Goal: Transaction & Acquisition: Purchase product/service

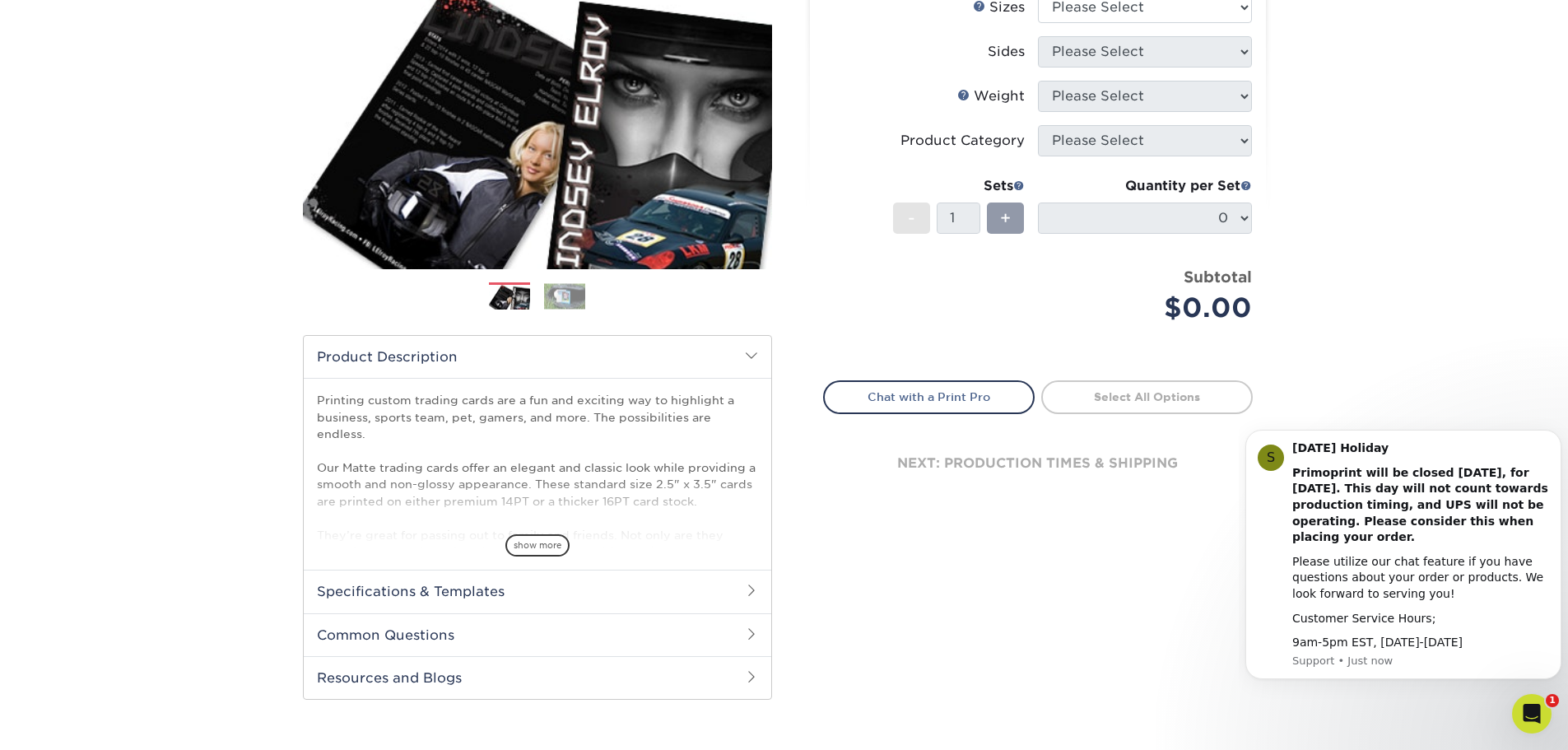
scroll to position [247, 0]
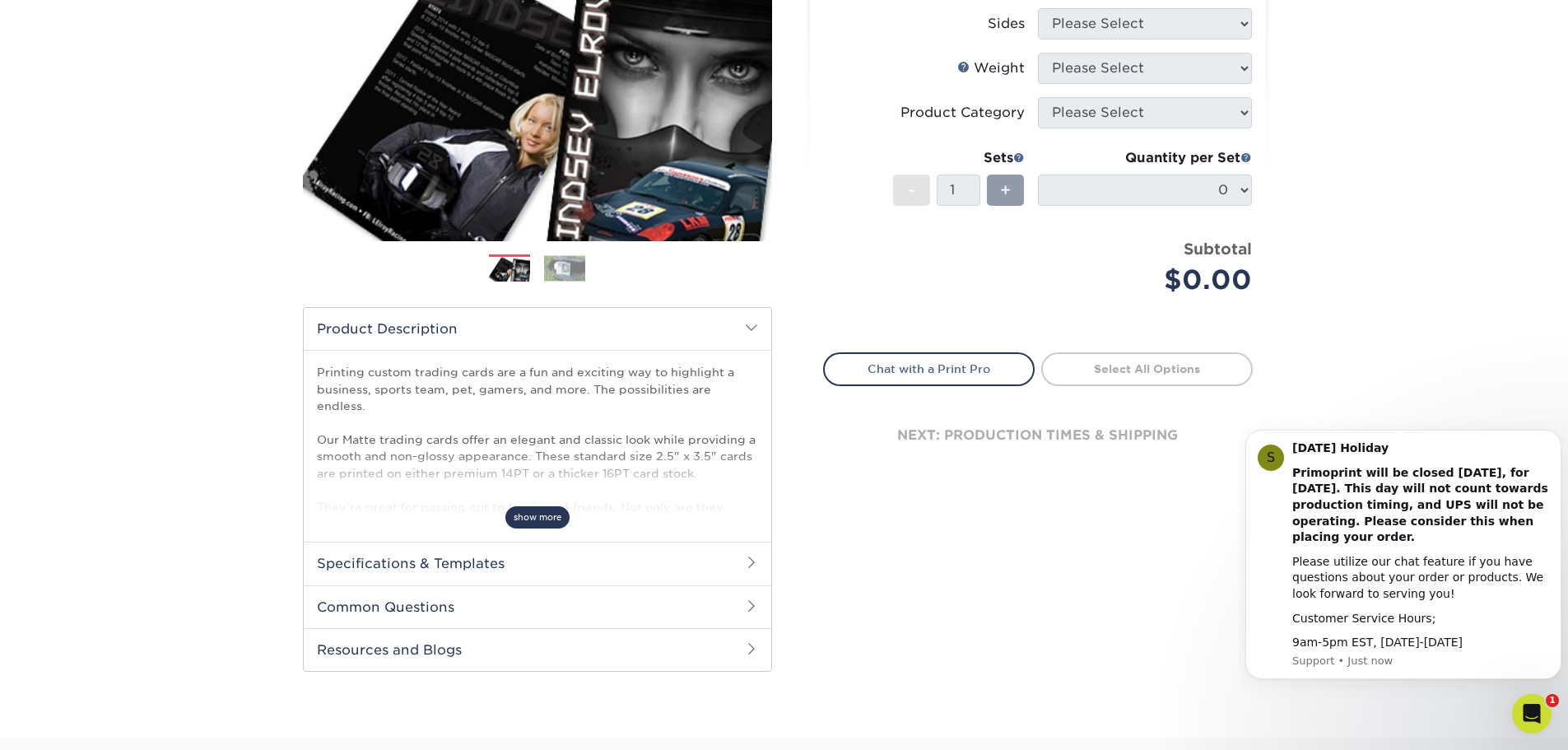
click at [541, 521] on span "show more" at bounding box center [537, 517] width 64 height 22
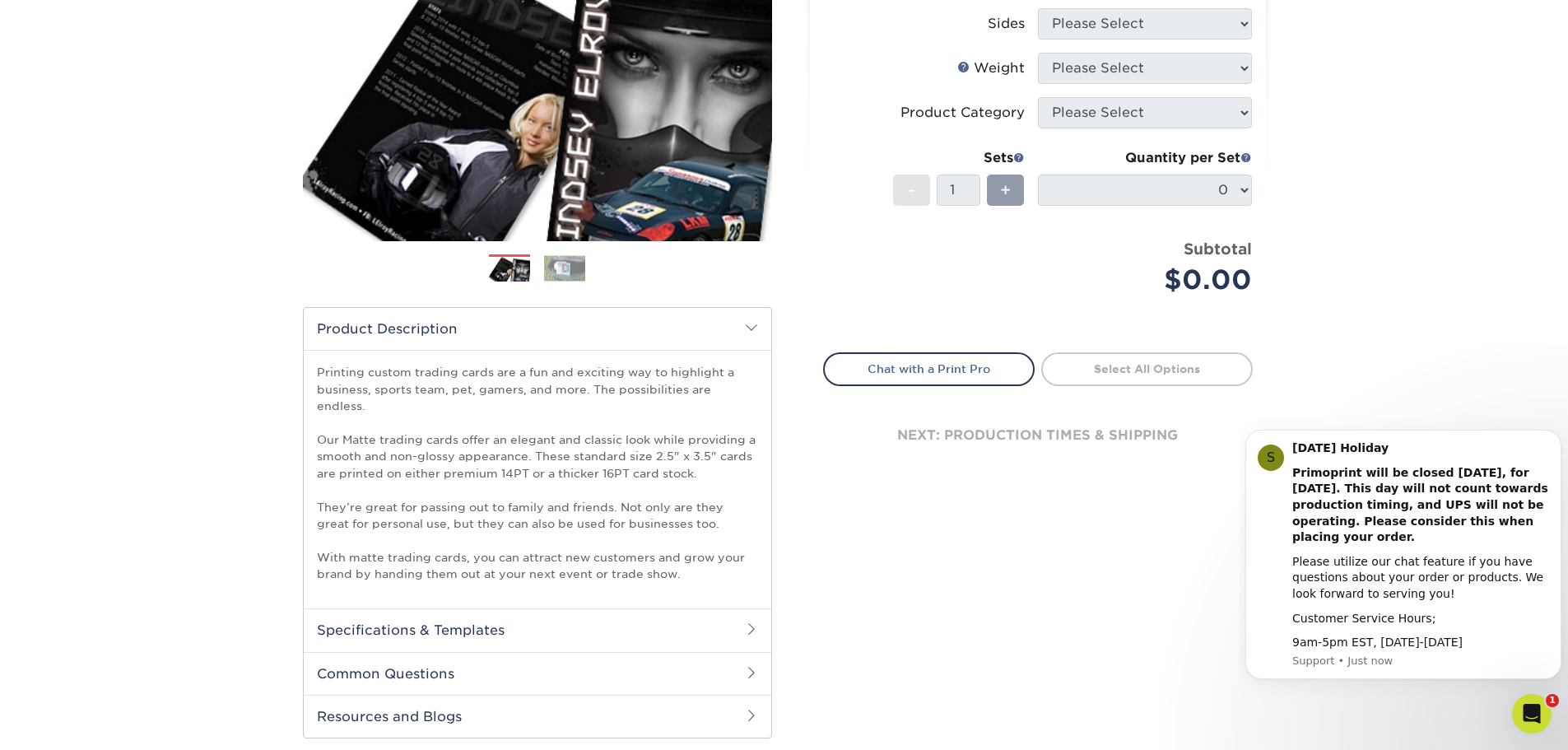
click at [584, 610] on h2 "Specifications & Templates" at bounding box center [538, 630] width 468 height 43
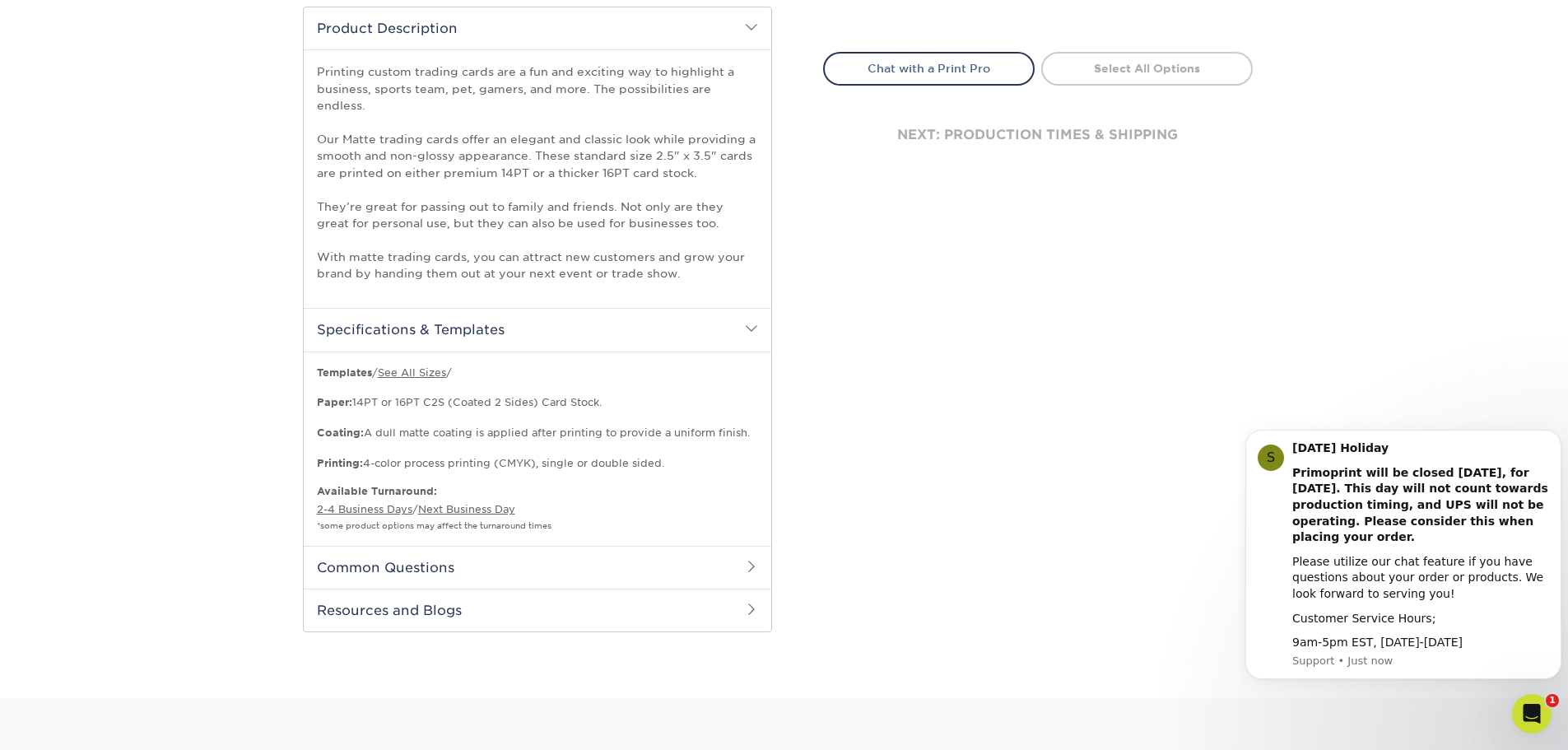
scroll to position [576, 0]
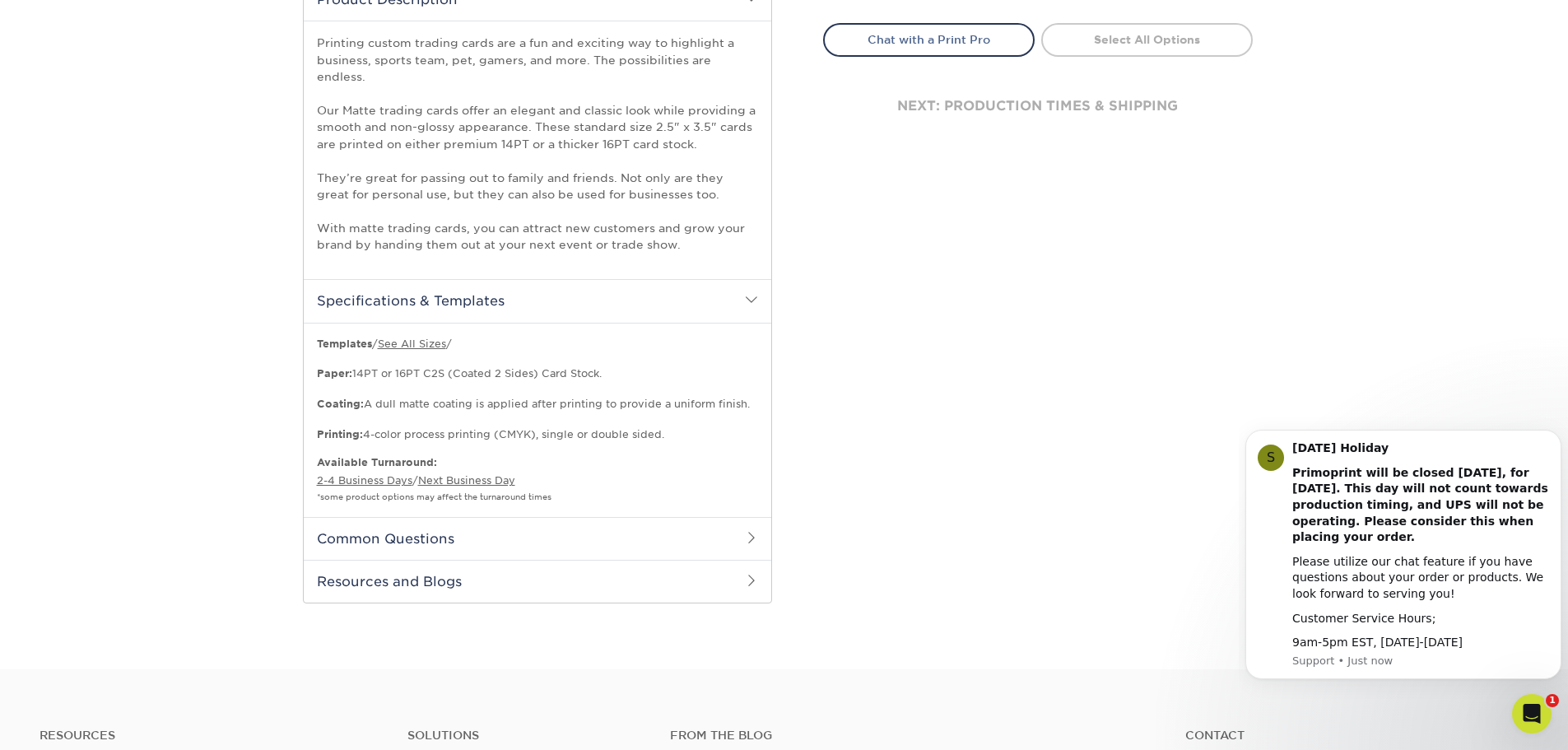
click at [591, 522] on h2 "Common Questions" at bounding box center [538, 539] width 468 height 43
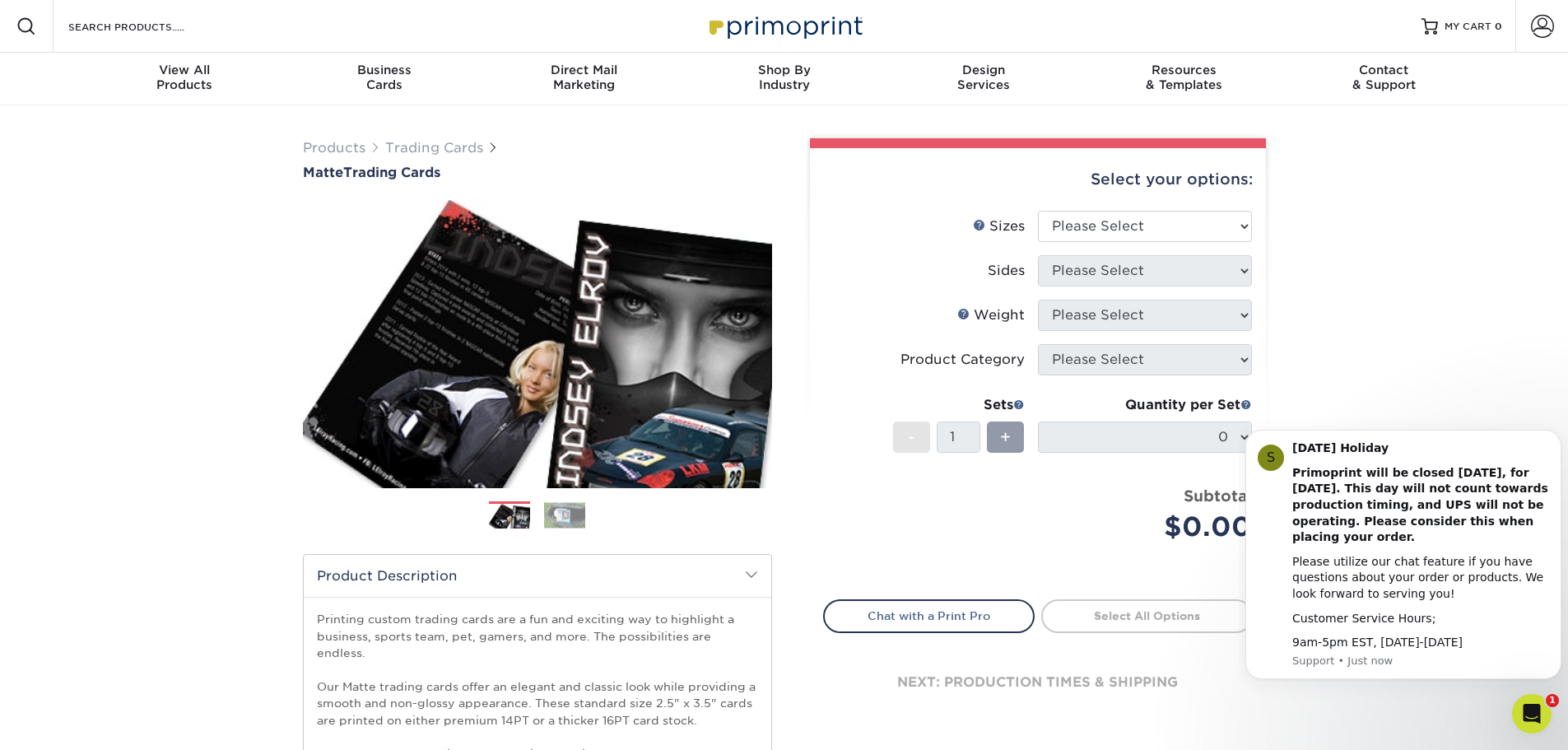
scroll to position [82, 0]
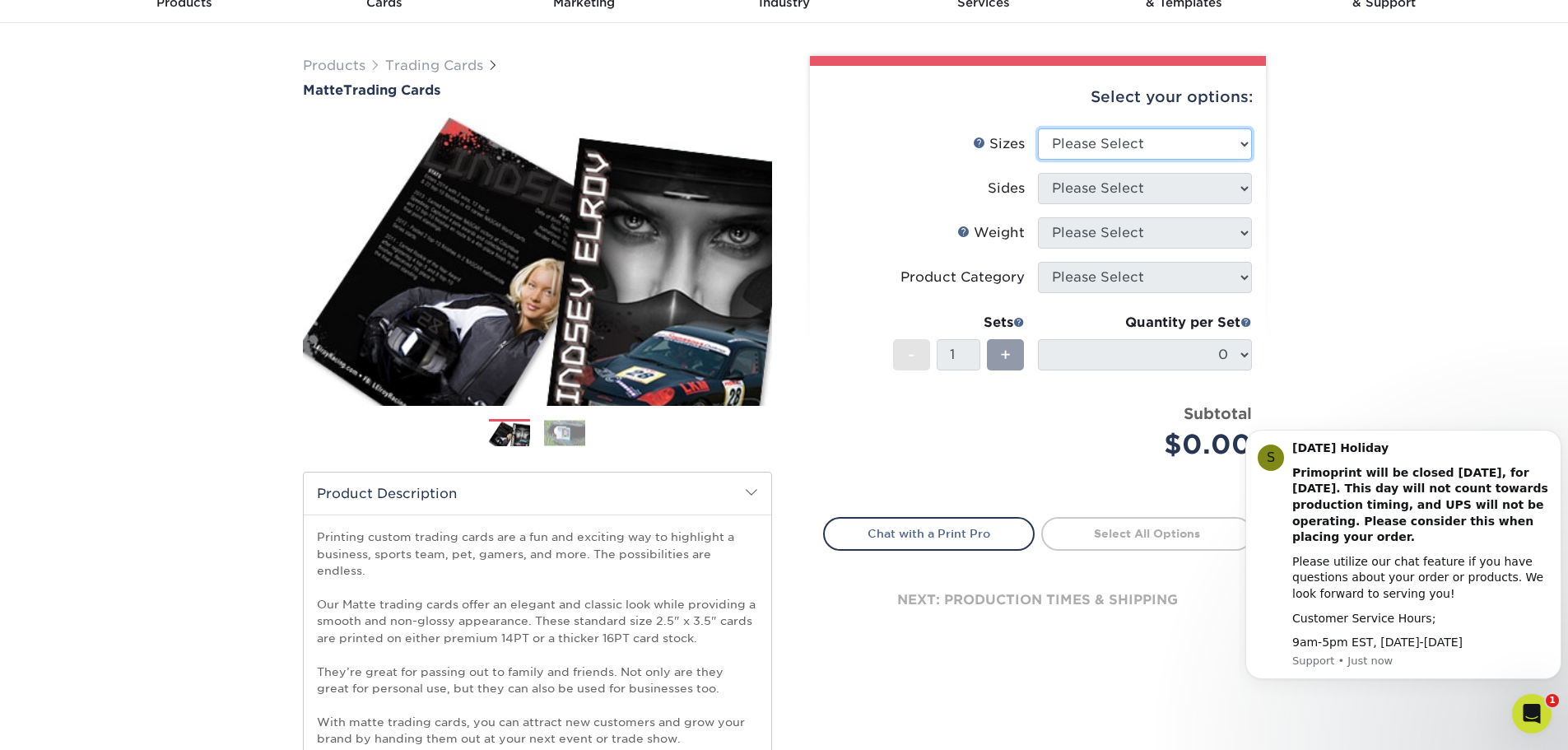
click at [1237, 141] on select "Please Select 2.5" x 3.5"" at bounding box center [1145, 144] width 214 height 32
select select "2.50x3.50"
click at [1038, 128] on select "Please Select 2.5" x 3.5"" at bounding box center [1145, 144] width 214 height 32
click at [1203, 192] on select "Please Select Print Both Sides Print Front Only" at bounding box center [1145, 189] width 214 height 32
select select "13abbda7-1d64-4f25-8bb2-c179b224825d"
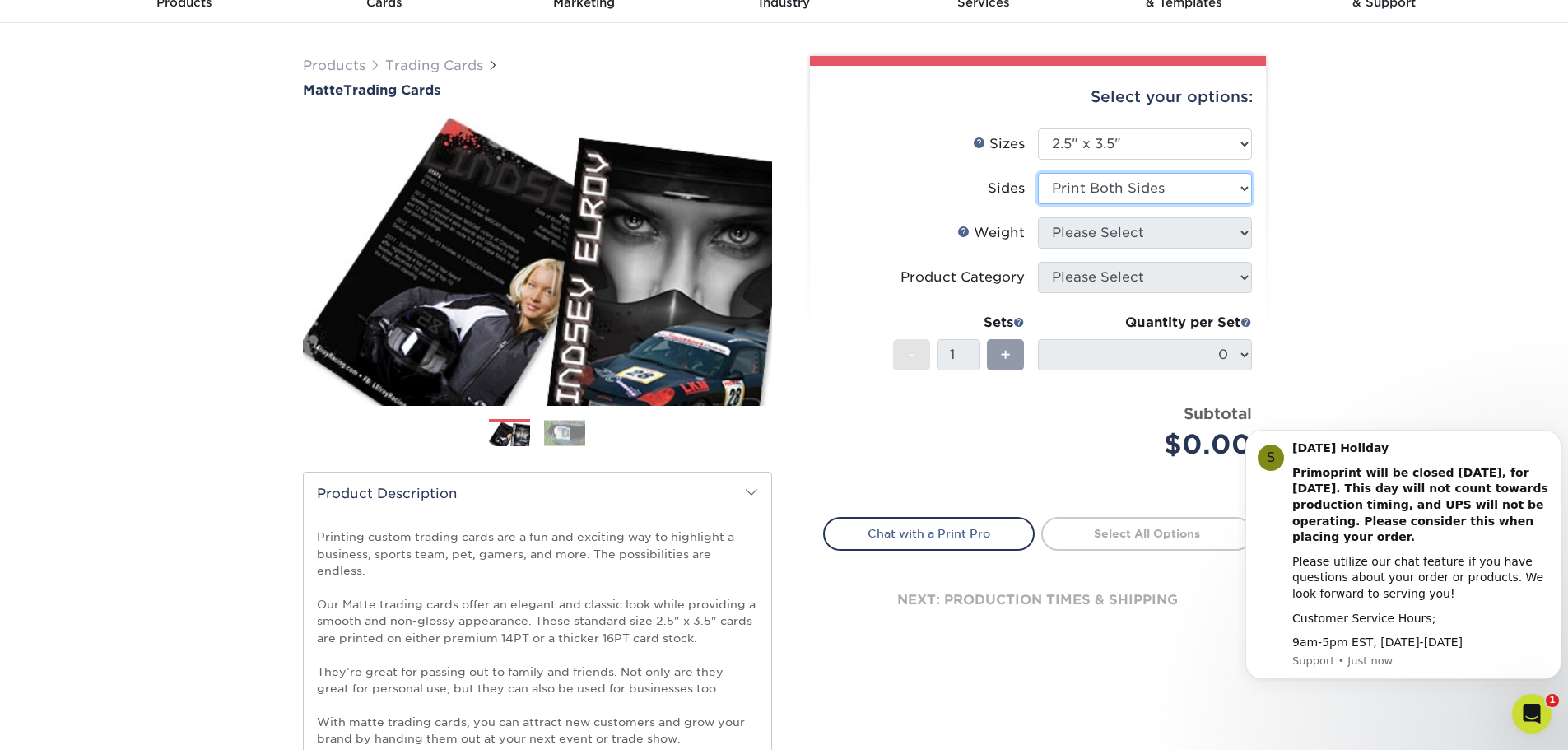
click at [1038, 173] on select "Please Select Print Both Sides Print Front Only" at bounding box center [1145, 189] width 214 height 32
click at [1181, 229] on select "Please Select 16PT 14PT" at bounding box center [1145, 234] width 214 height 32
select select "14PT"
click at [1038, 218] on select "Please Select 16PT 14PT" at bounding box center [1145, 234] width 214 height 32
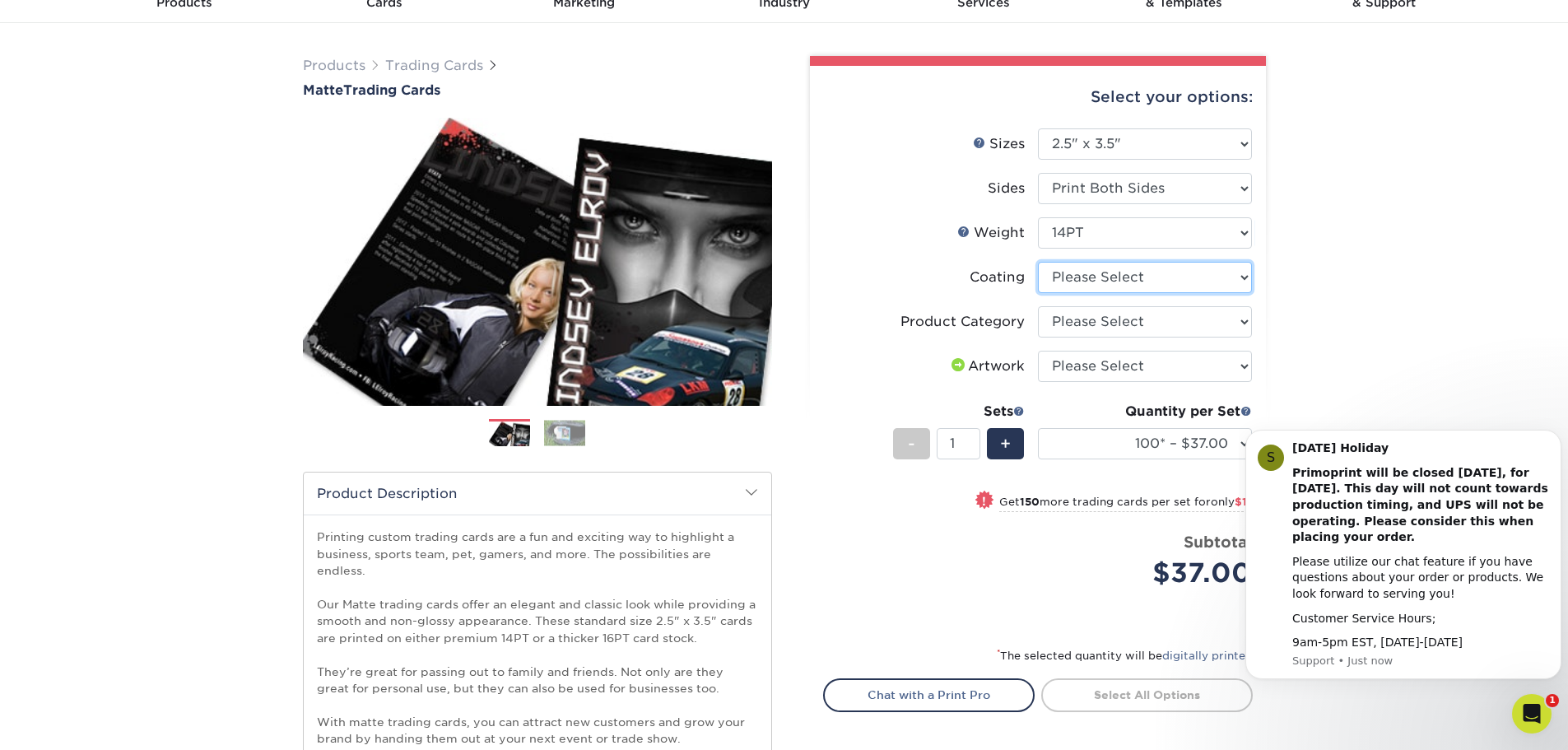
click at [1186, 275] on select at bounding box center [1145, 277] width 214 height 32
select select "121bb7b5-3b4d-429f-bd8d-bbf80e953313"
click at [1038, 261] on select at bounding box center [1145, 277] width 214 height 32
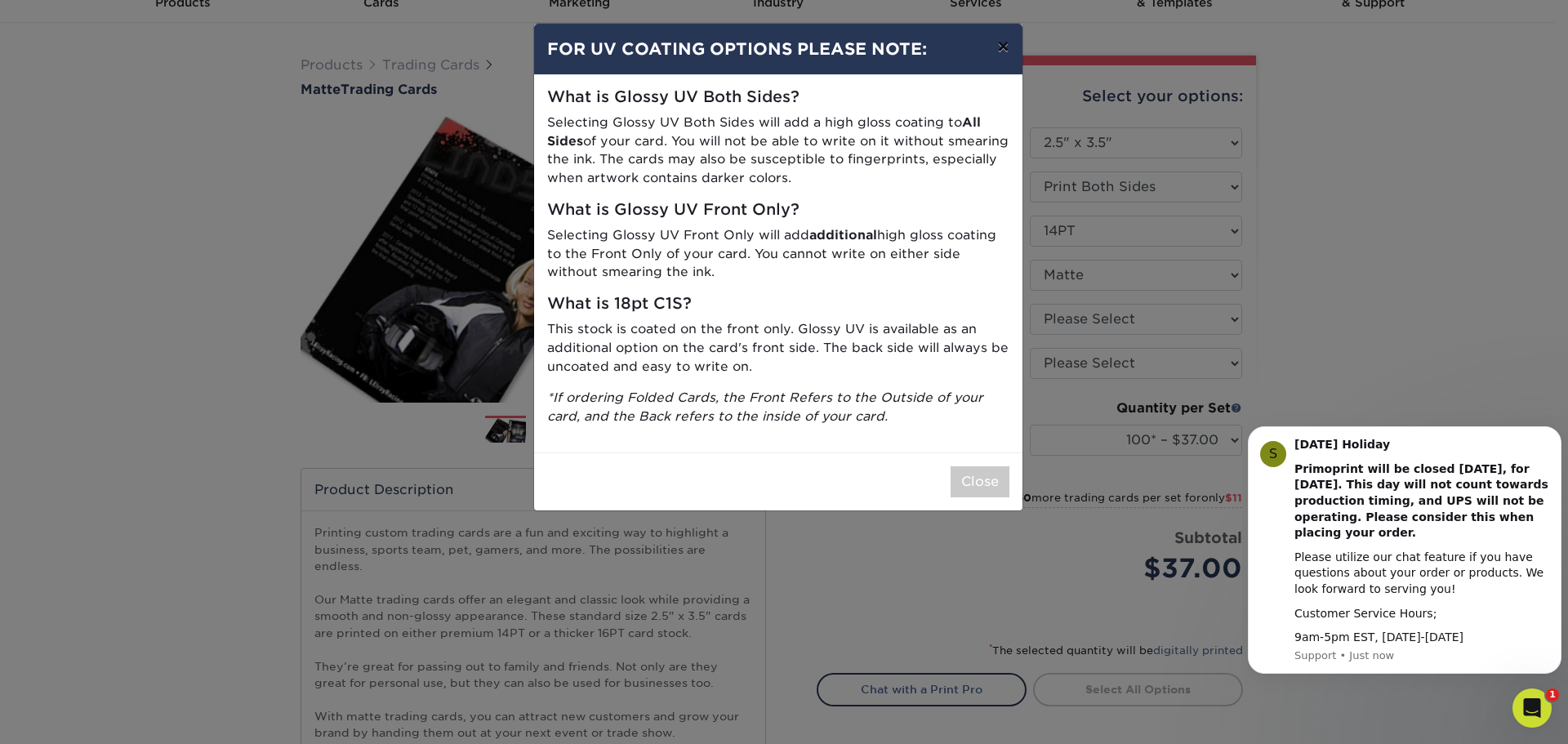
click at [994, 46] on button "×" at bounding box center [1002, 47] width 38 height 46
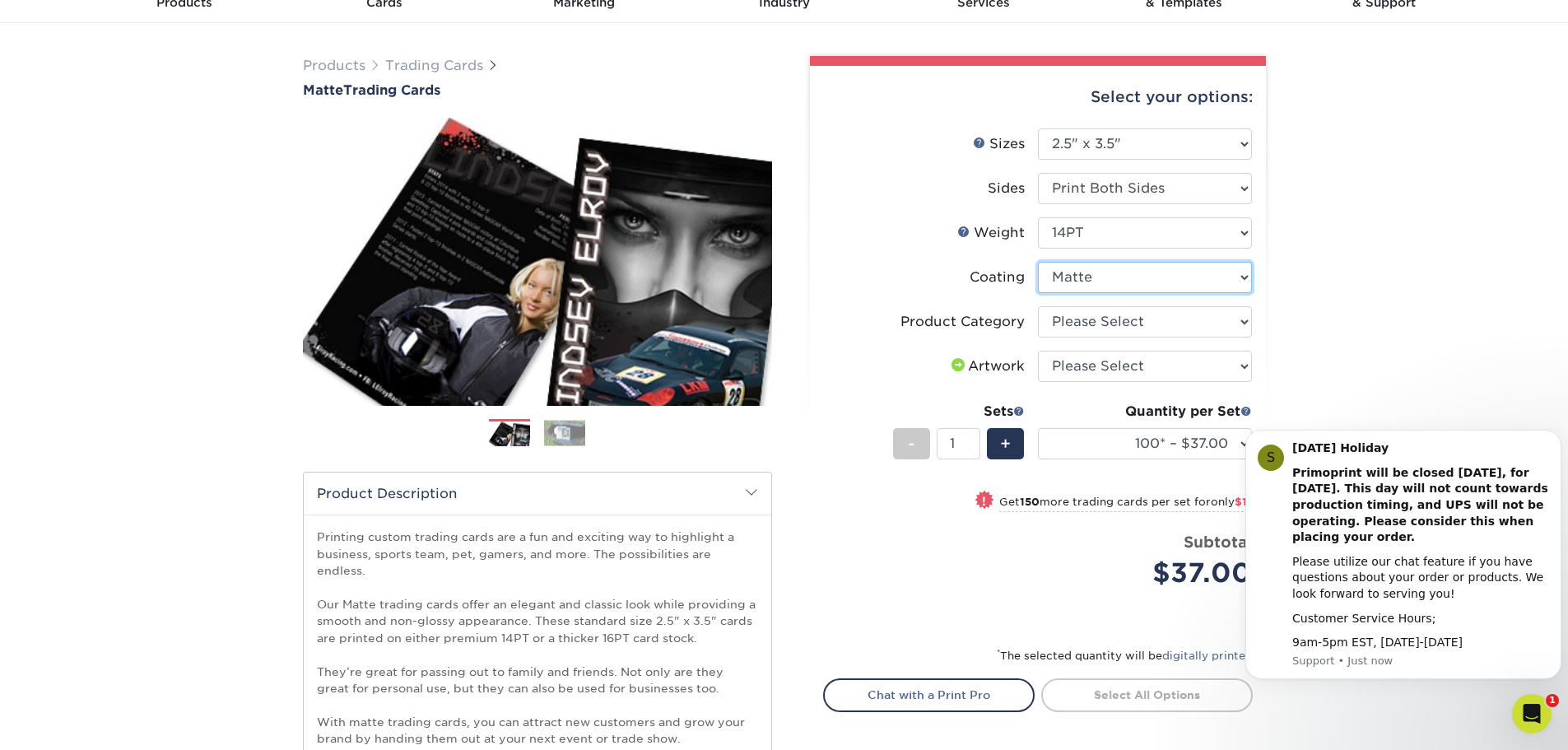
click at [1119, 273] on select at bounding box center [1145, 277] width 214 height 32
click at [1128, 238] on select "Please Select 16PT 14PT" at bounding box center [1145, 234] width 214 height 32
select select "16PT"
click at [1038, 218] on select "Please Select 16PT 14PT" at bounding box center [1145, 234] width 214 height 32
select select "-1"
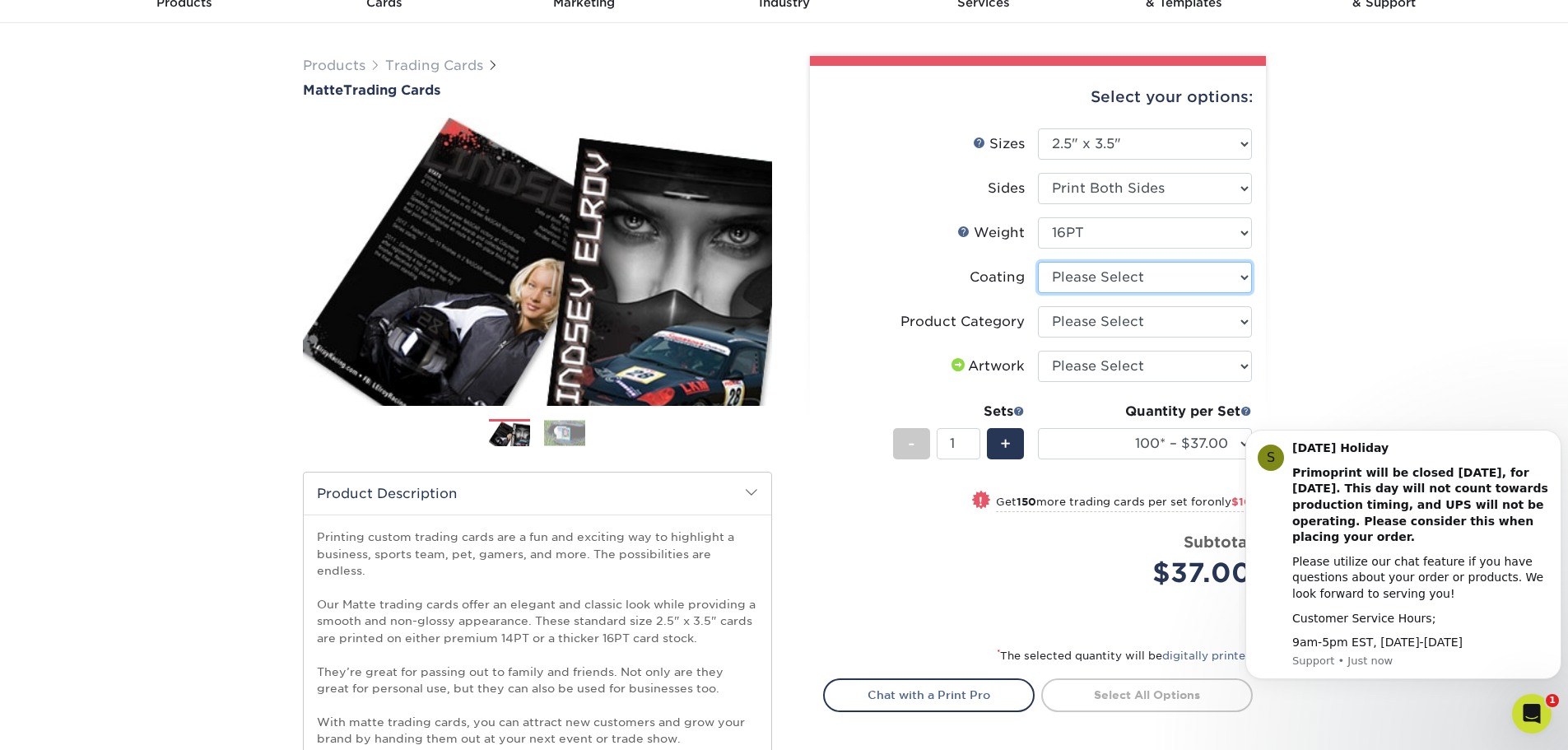
click at [1107, 288] on select at bounding box center [1145, 277] width 214 height 32
click at [1123, 235] on select "Please Select 16PT 14PT" at bounding box center [1145, 234] width 214 height 32
select select "14PT"
click at [1038, 218] on select "Please Select 16PT 14PT" at bounding box center [1145, 234] width 214 height 32
click at [1099, 283] on select at bounding box center [1145, 277] width 214 height 32
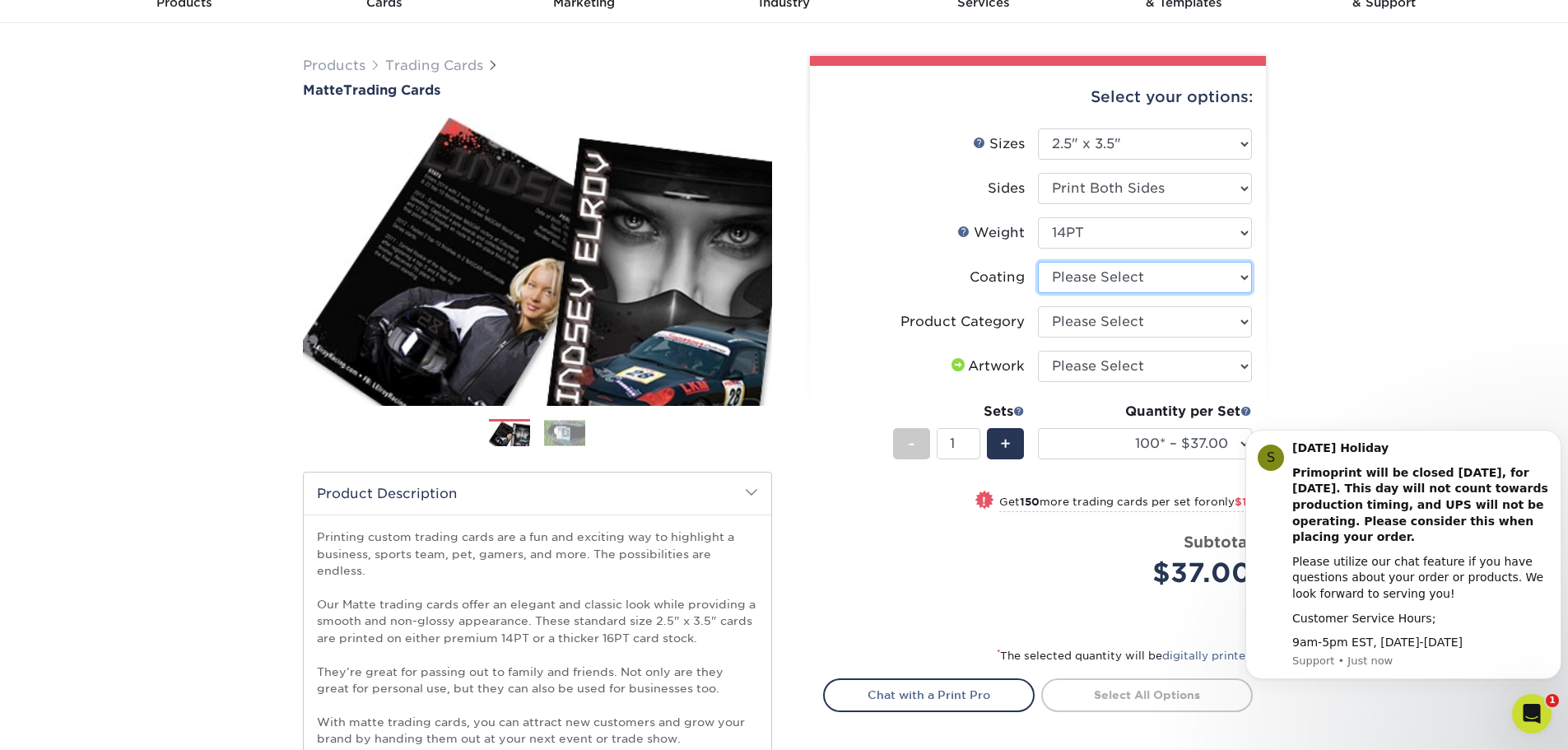
select select "121bb7b5-3b4d-429f-bd8d-bbf80e953313"
click at [1038, 261] on select at bounding box center [1145, 277] width 214 height 32
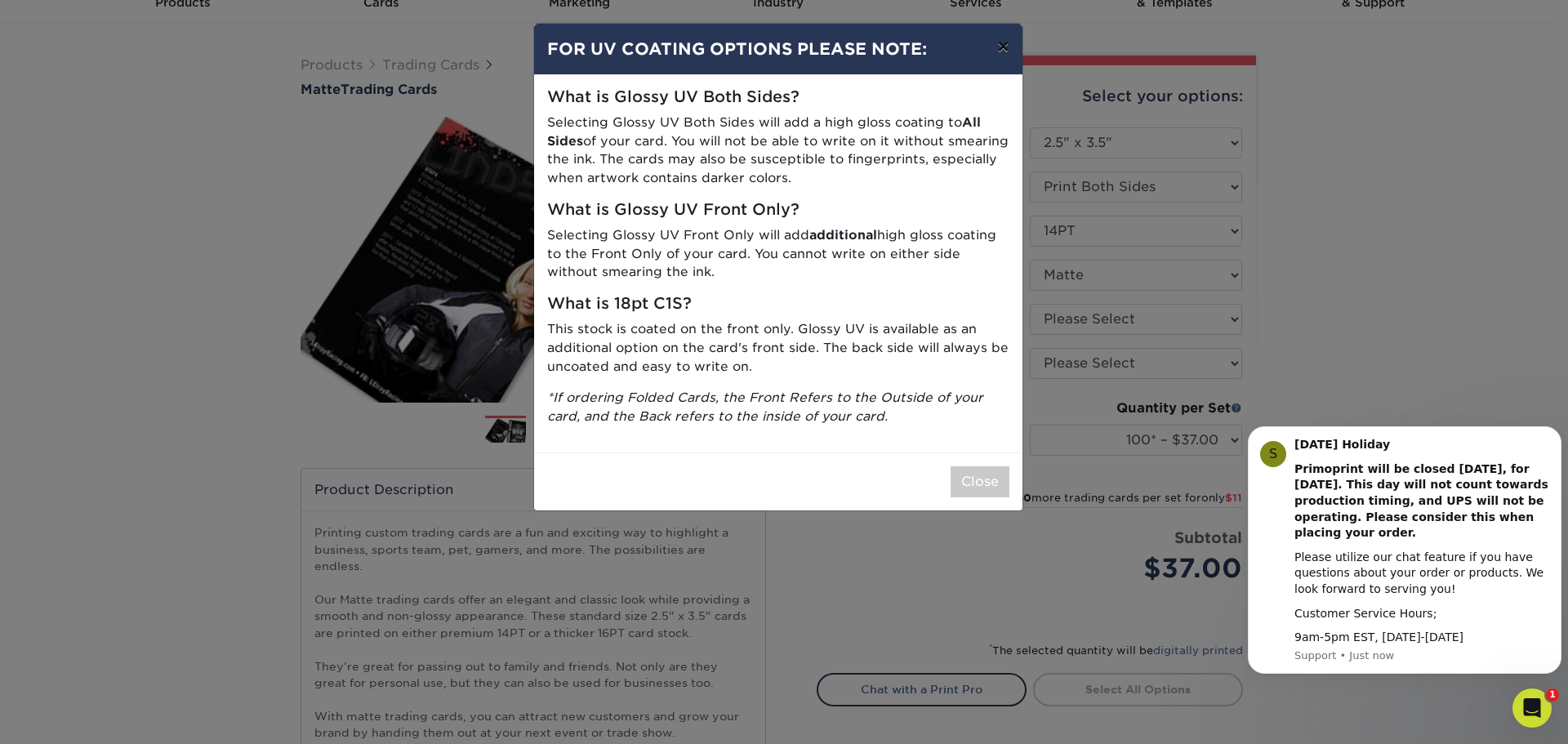
click at [1000, 43] on button "×" at bounding box center [1002, 47] width 38 height 46
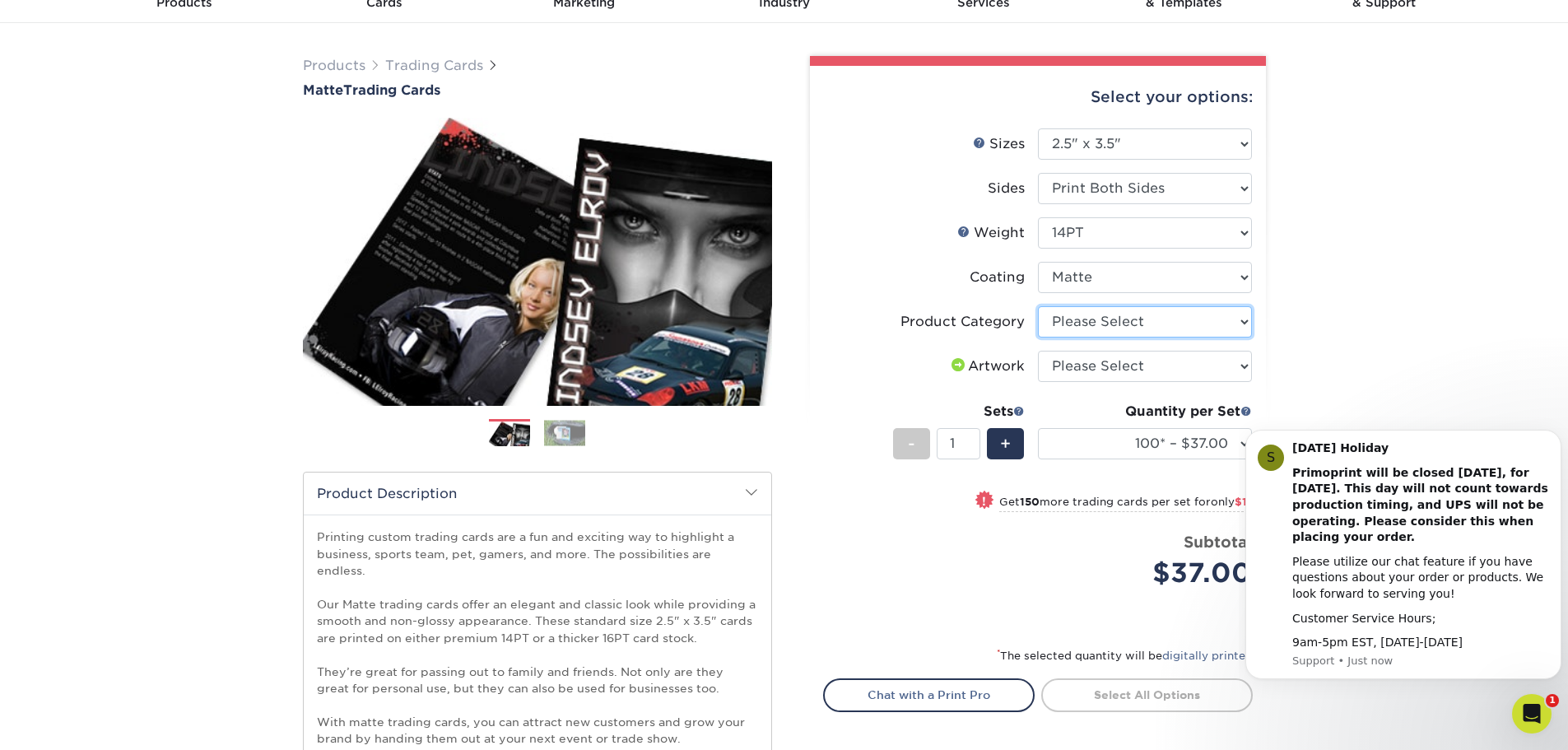
click at [1090, 318] on select "Please Select Trading Cards" at bounding box center [1145, 322] width 214 height 32
select select "c2f9bce9-36c2-409d-b101-c29d9d031e18"
click at [1038, 306] on select "Please Select Trading Cards" at bounding box center [1145, 322] width 214 height 32
click at [1086, 368] on select "Please Select I will upload files I need a design - $100" at bounding box center [1145, 367] width 214 height 32
select select "upload"
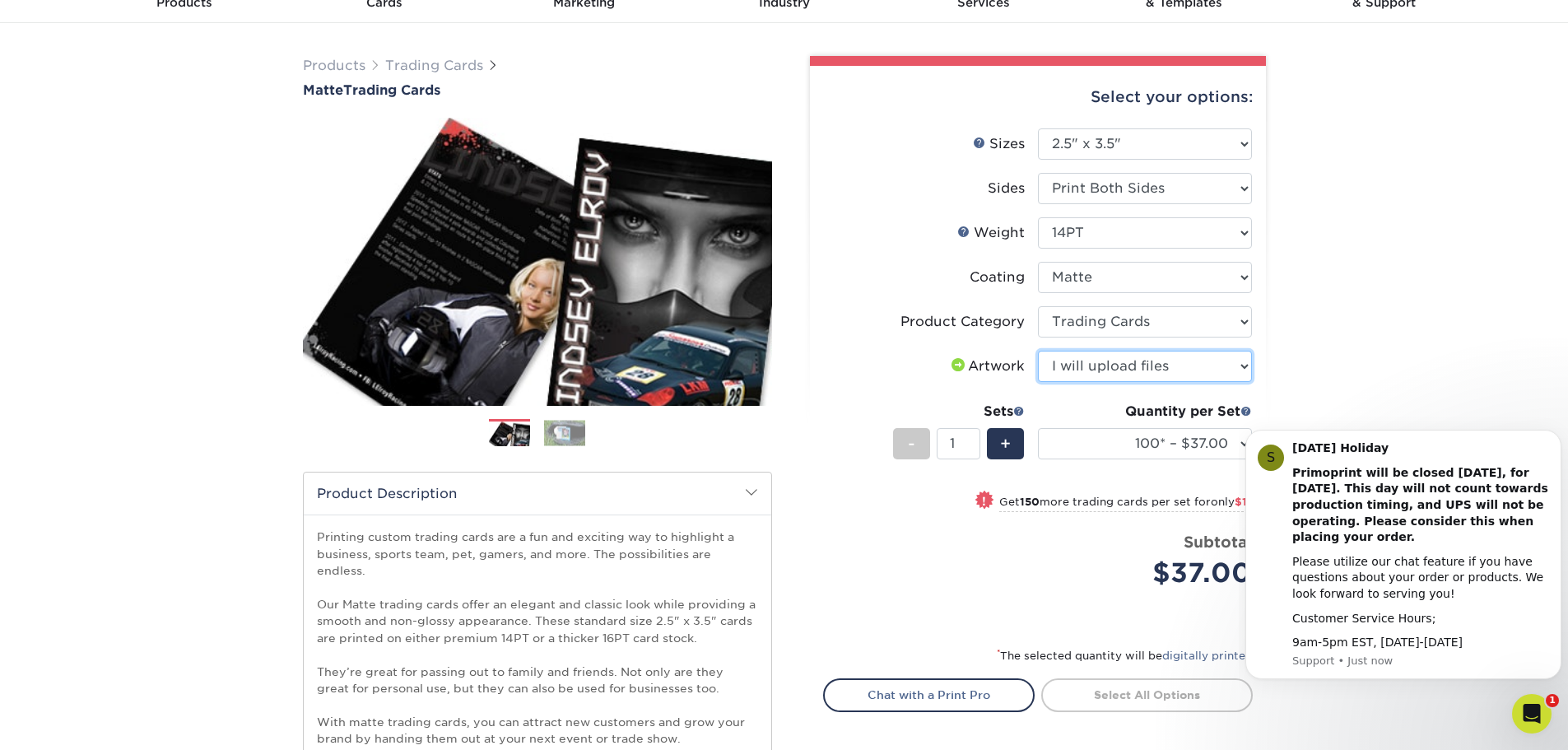
click at [1038, 351] on select "Please Select I will upload files I need a design - $100" at bounding box center [1145, 367] width 214 height 32
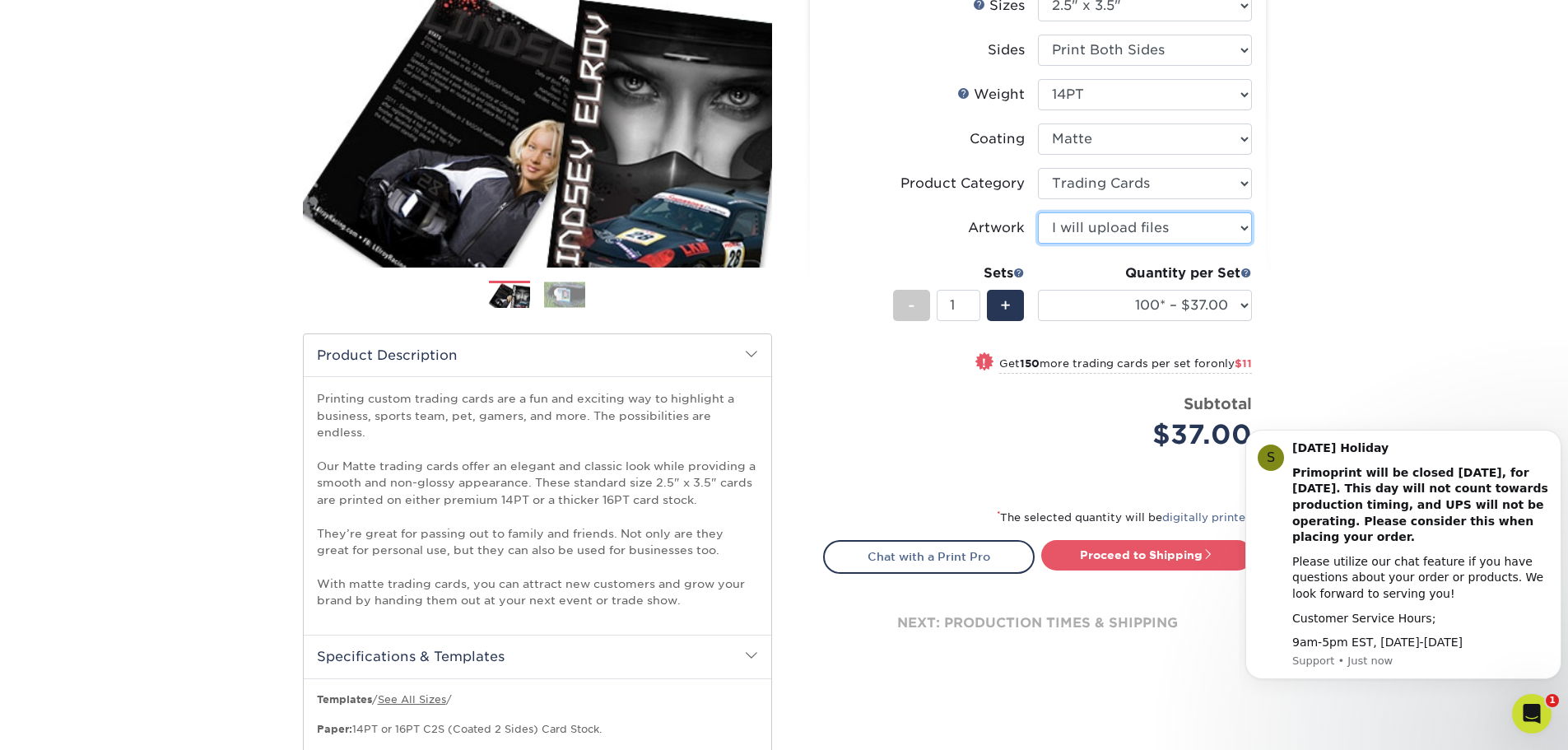
scroll to position [247, 0]
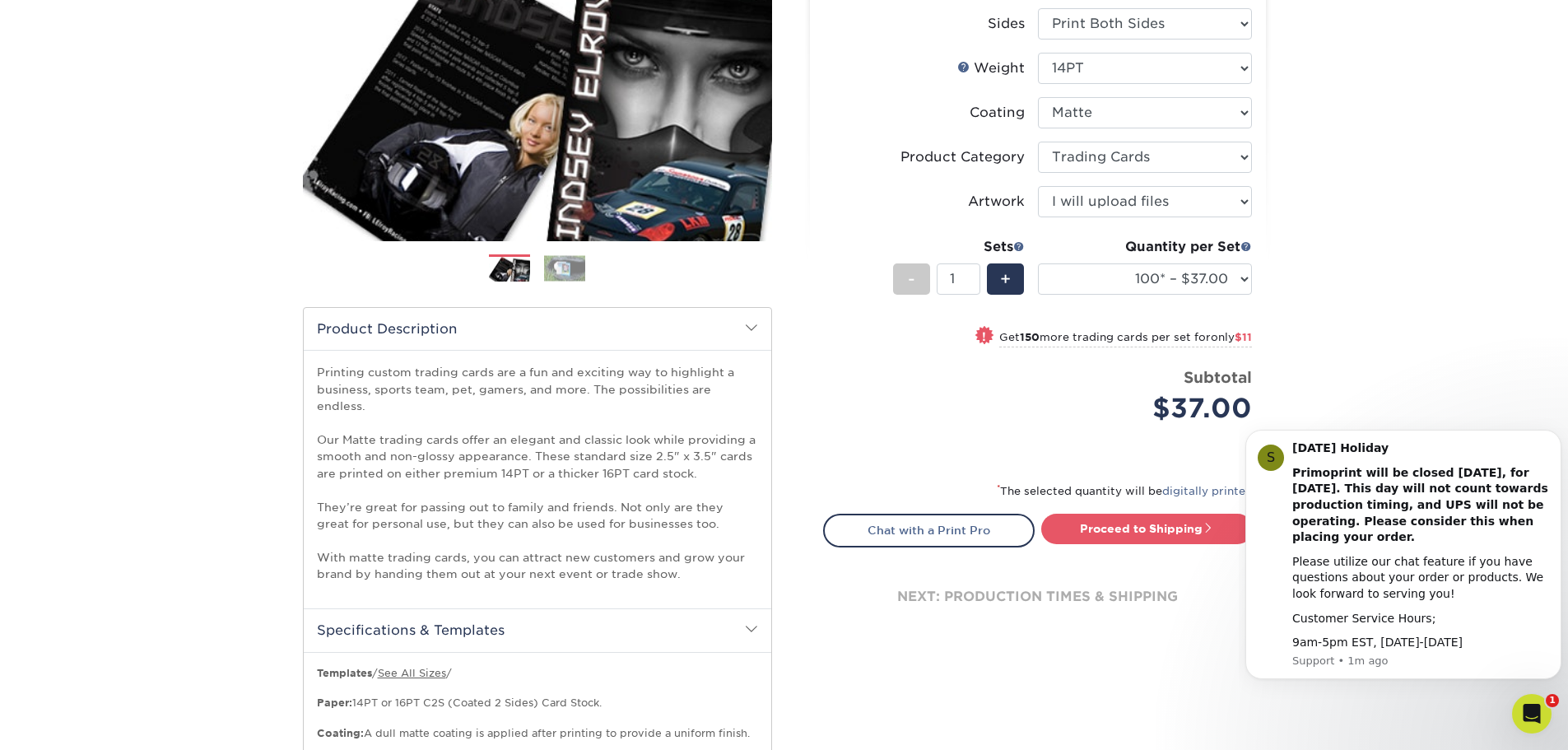
click at [979, 339] on span at bounding box center [984, 335] width 23 height 23
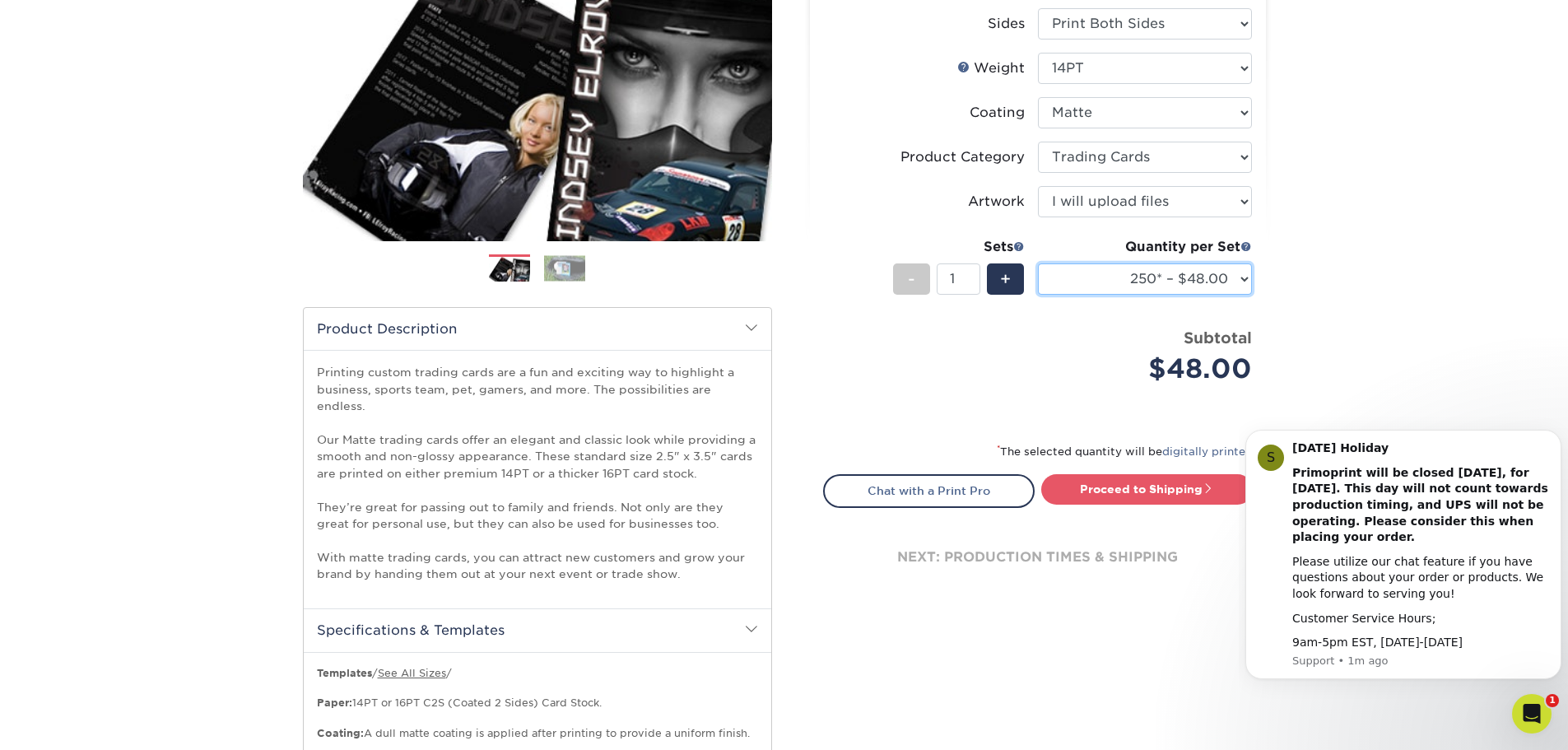
click at [1244, 275] on select "100* – $37.00 250* – $48.00 500* – $59.00 1000 – $72.00 2500 – $144.00 5000 – $…" at bounding box center [1145, 279] width 214 height 32
select select "100* – $37.00"
click at [1038, 263] on select "100* – $37.00 250* – $48.00 500* – $59.00 1000 – $72.00 2500 – $144.00 5000 – $…" at bounding box center [1145, 279] width 214 height 32
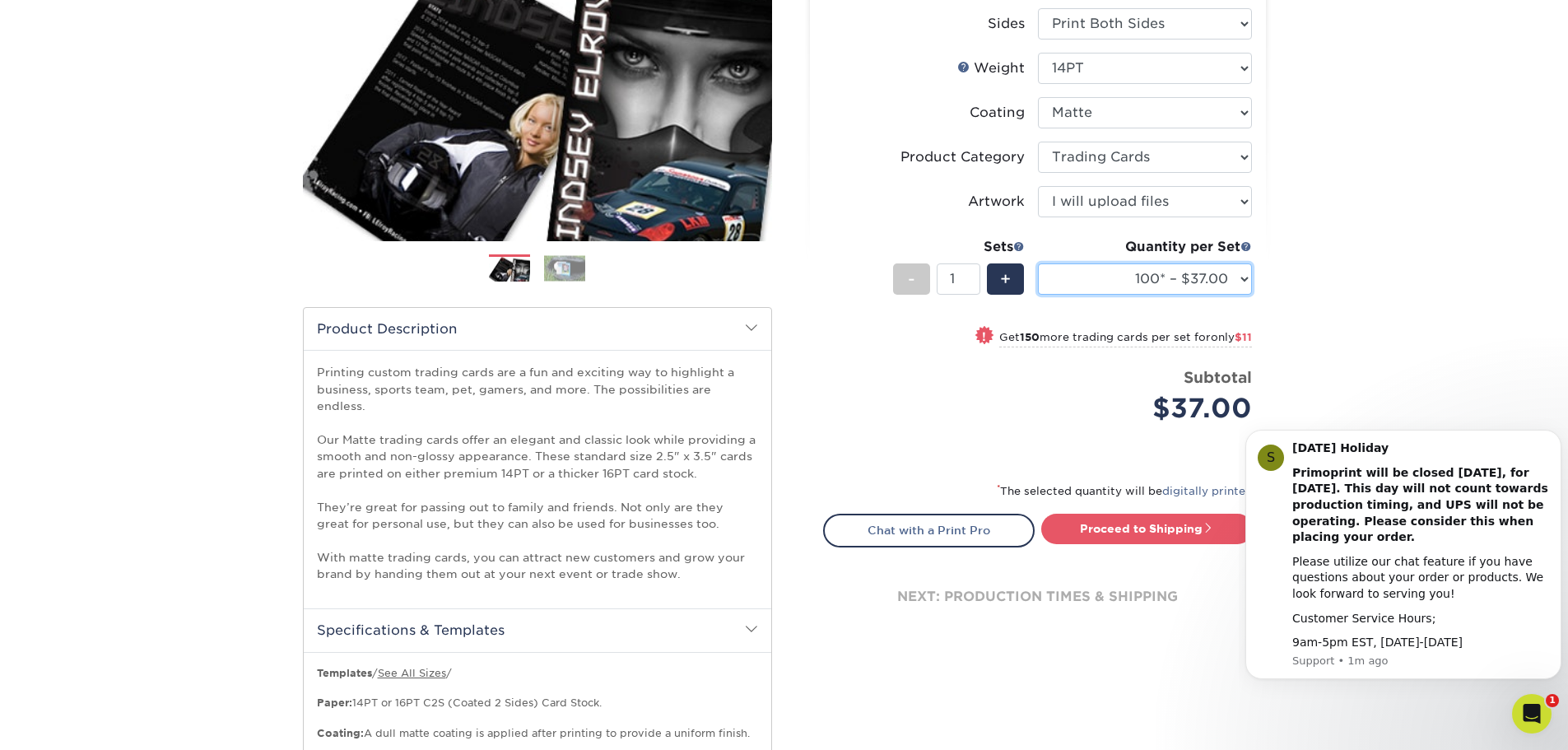
scroll to position [165, 0]
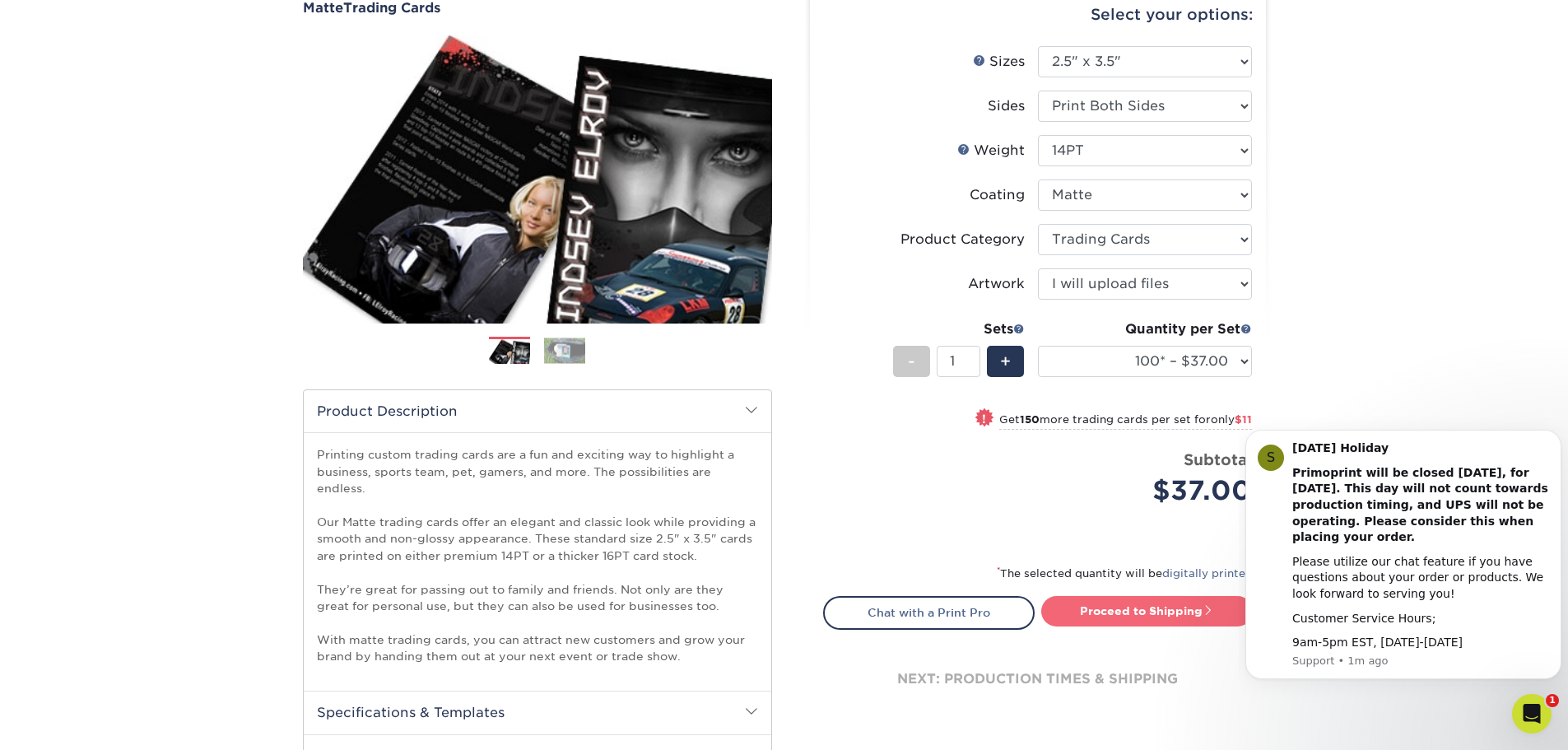
click at [1145, 615] on link "Proceed to Shipping" at bounding box center [1146, 611] width 211 height 30
type input "Set 1"
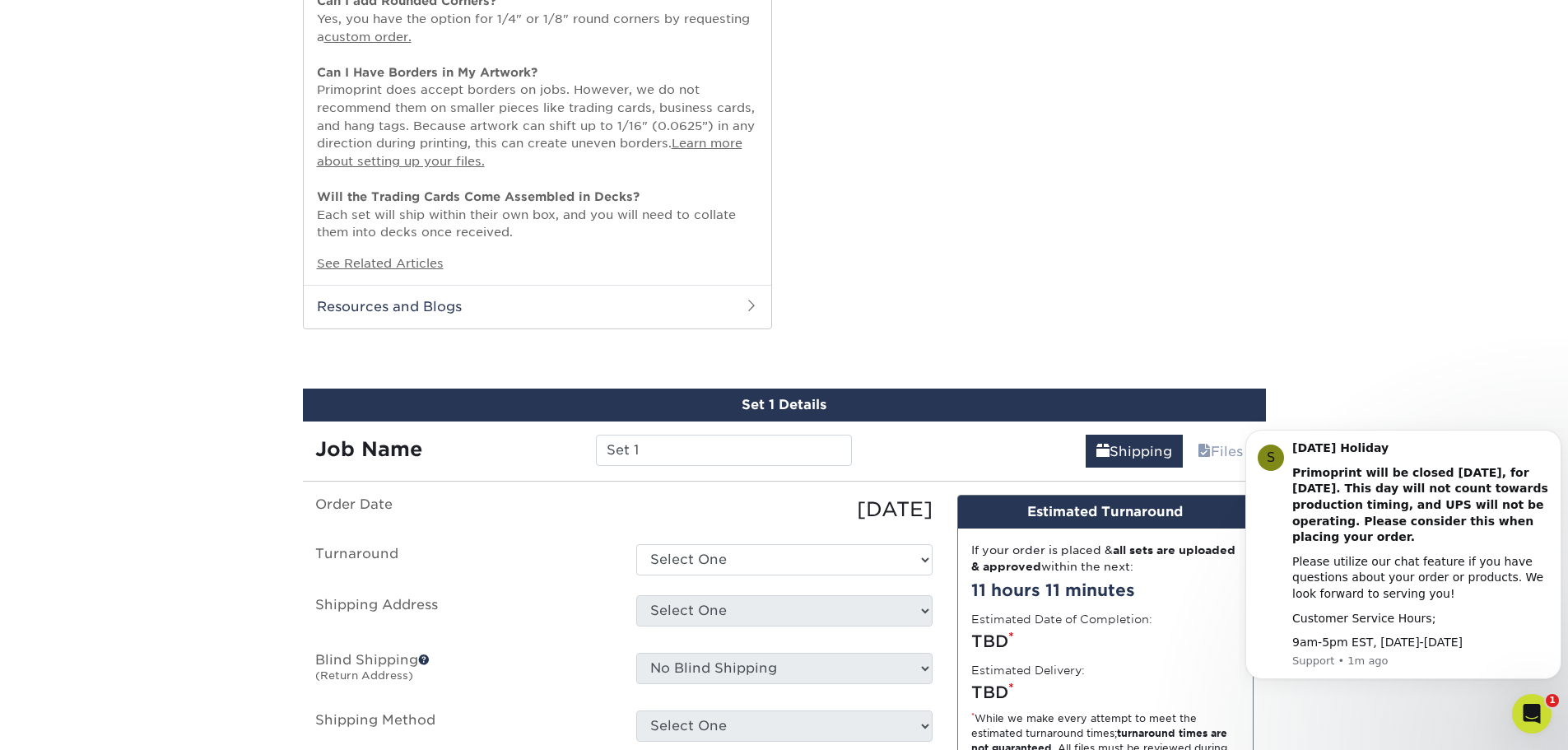
scroll to position [1479, 0]
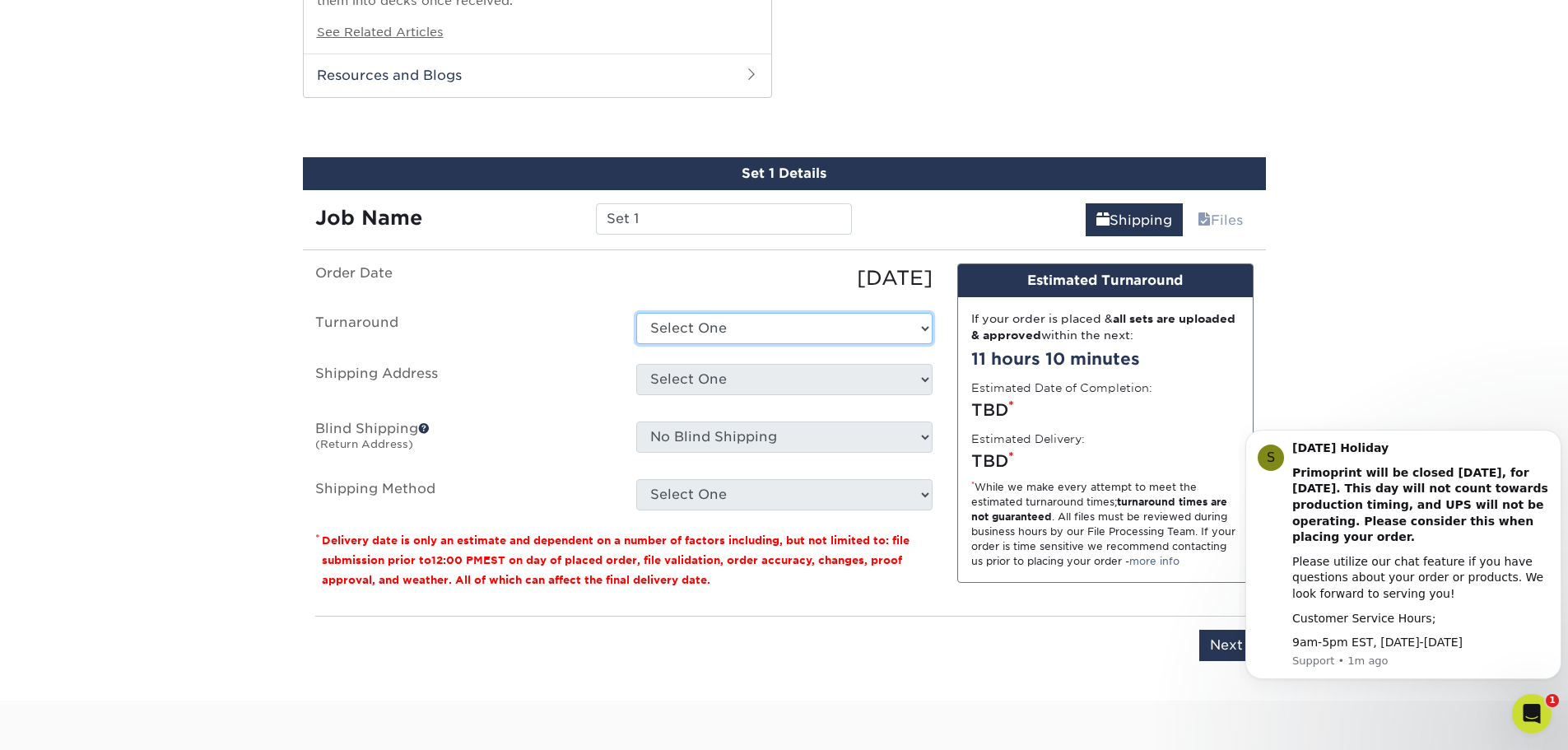
click at [675, 313] on select "Select One 2-4 Business Days 2 Day Next Business Day" at bounding box center [784, 328] width 297 height 32
select select "bbd43f31-5097-414e-9509-0778288d10ad"
click at [636, 313] on select "Select One 2-4 Business Days 2 Day Next Business Day" at bounding box center [784, 328] width 297 height 32
click at [728, 365] on select "Select One + Add New Address - Login" at bounding box center [784, 380] width 297 height 32
select select "newaddress"
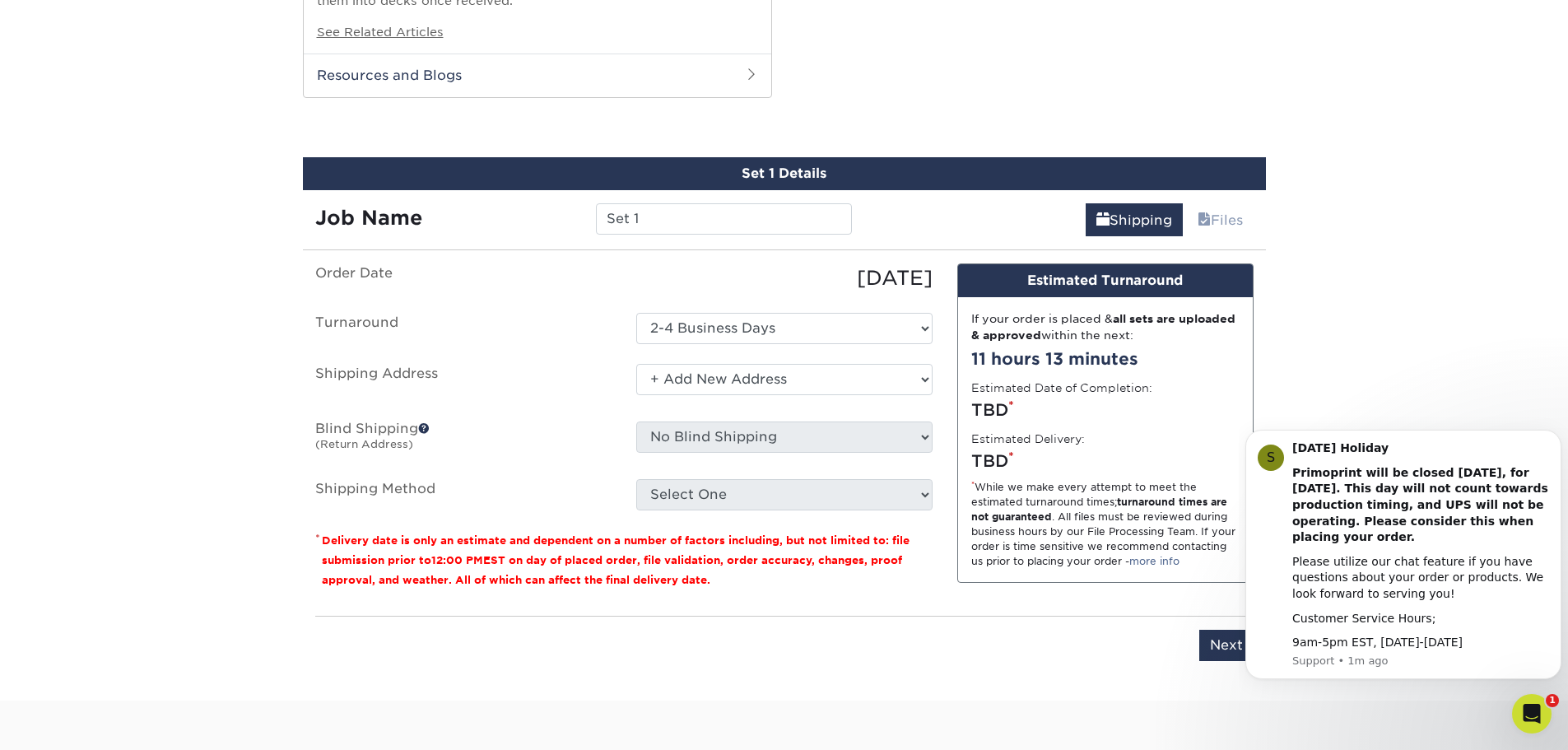
click at [636, 364] on select "Select One + Add New Address - Login" at bounding box center [784, 380] width 297 height 32
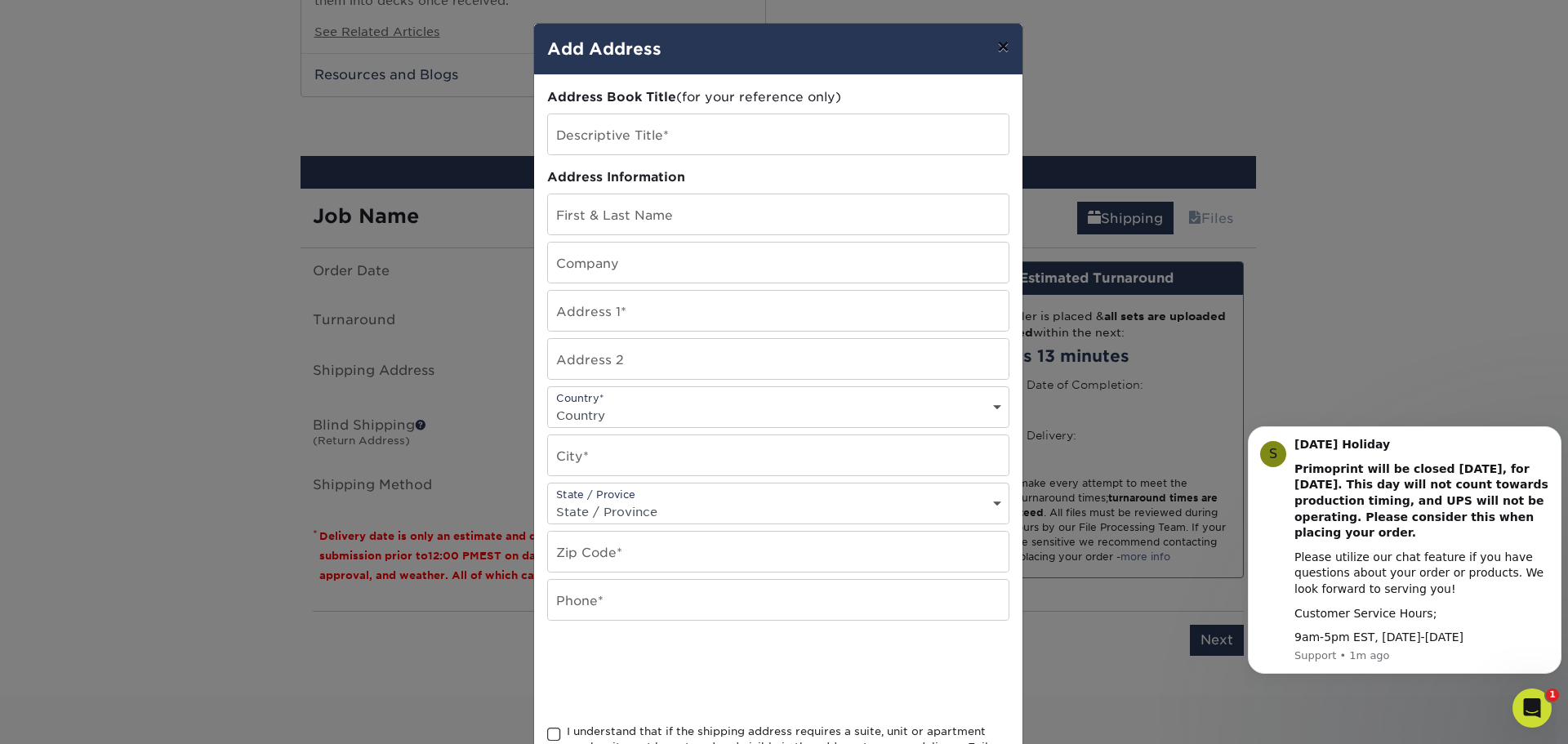
click at [999, 44] on button "×" at bounding box center [1002, 47] width 38 height 46
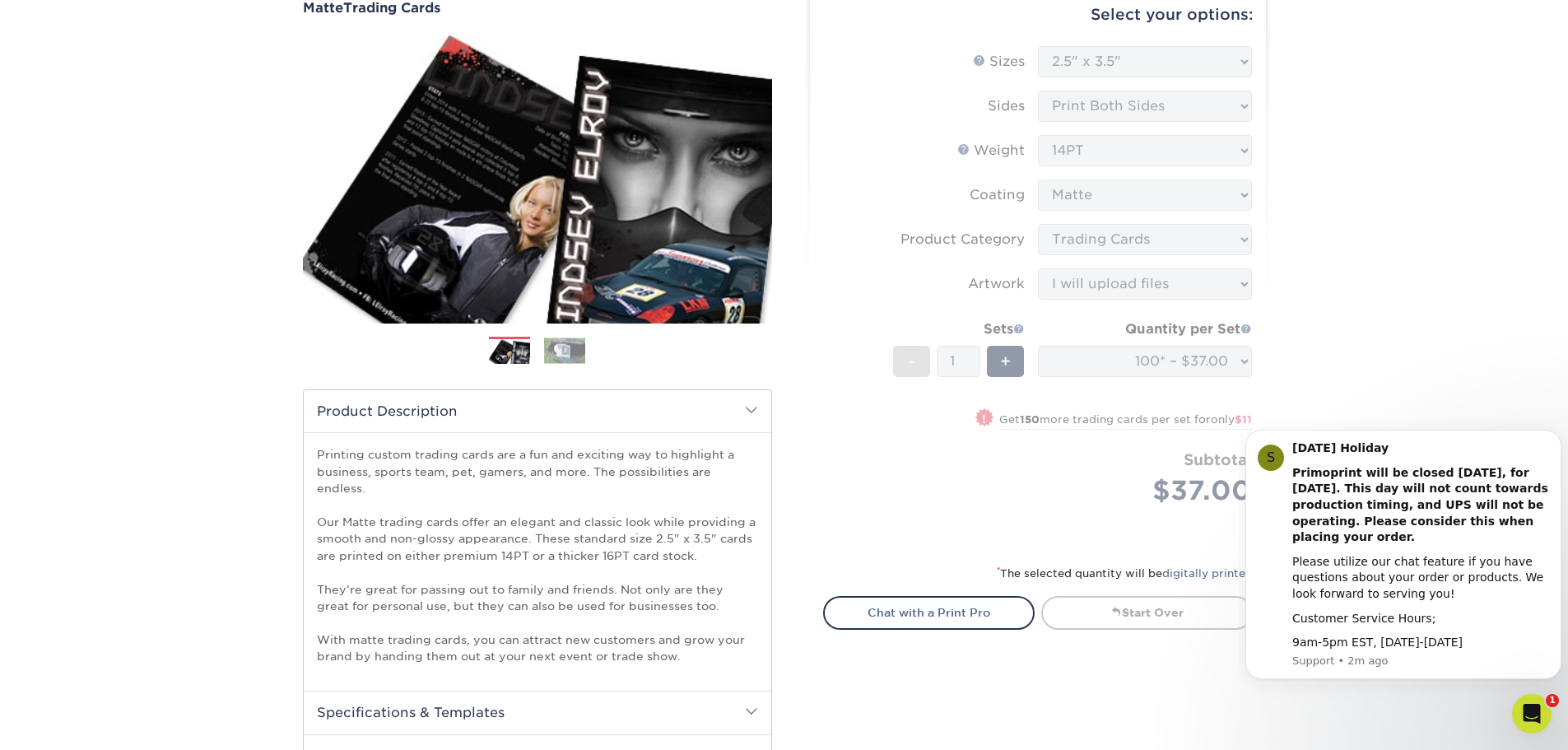
scroll to position [247, 0]
